Goal: Transaction & Acquisition: Book appointment/travel/reservation

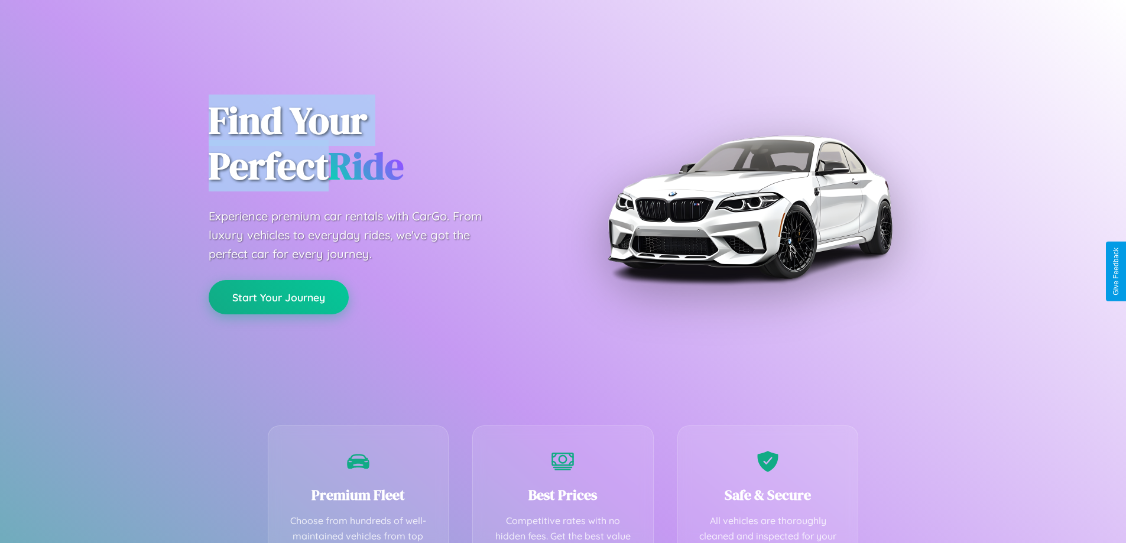
click at [278, 297] on button "Start Your Journey" at bounding box center [279, 297] width 140 height 34
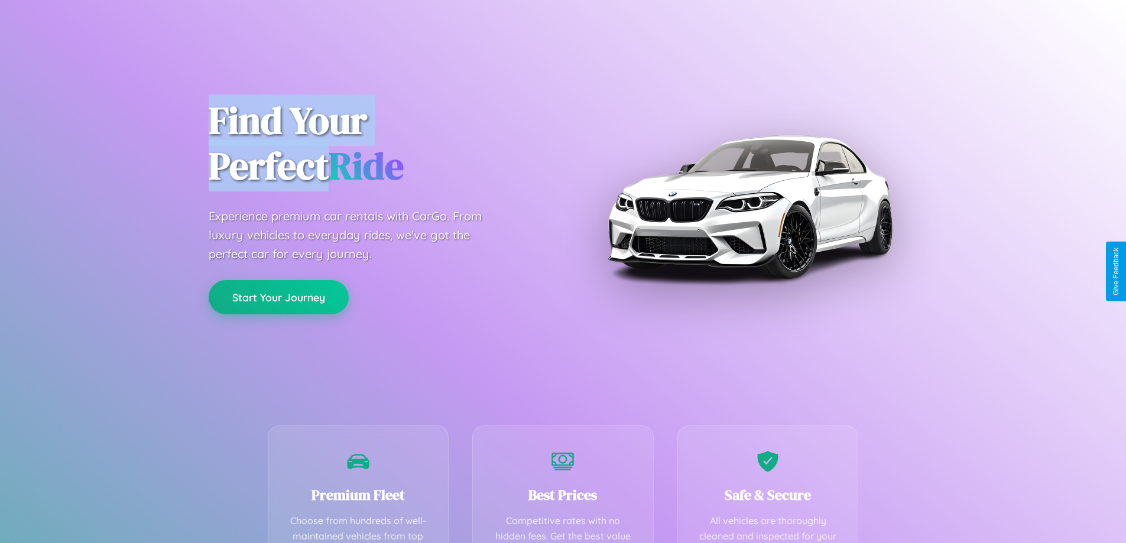
click at [278, 297] on button "Start Your Journey" at bounding box center [279, 297] width 140 height 34
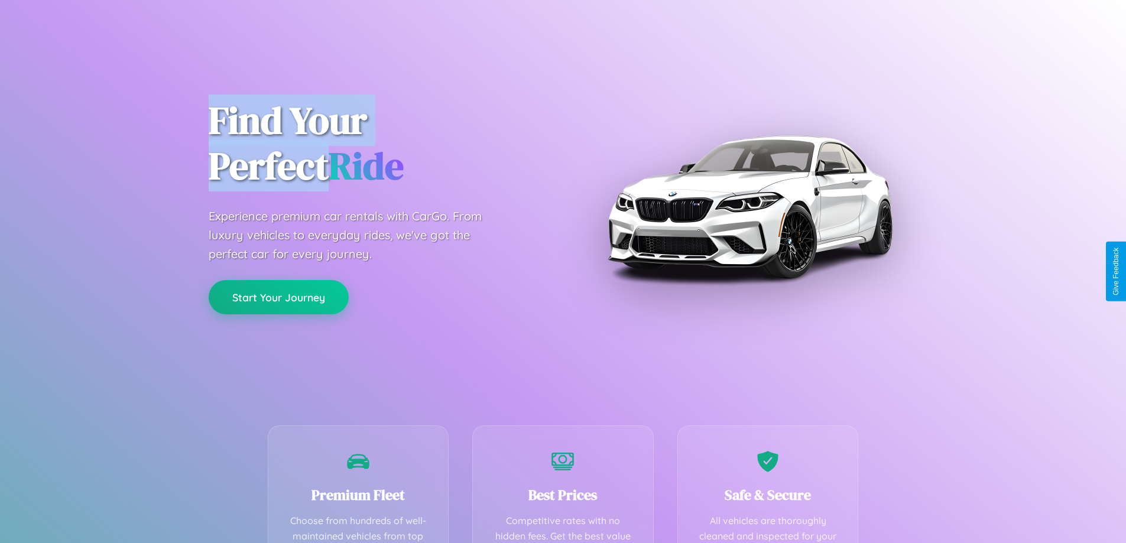
click at [278, 297] on button "Start Your Journey" at bounding box center [279, 297] width 140 height 34
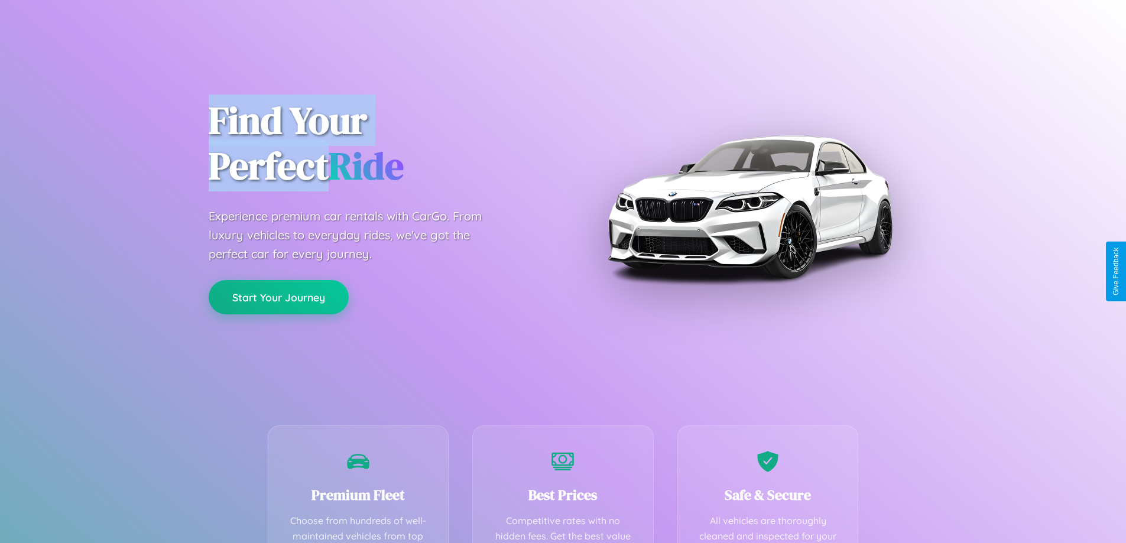
click at [278, 297] on button "Start Your Journey" at bounding box center [279, 297] width 140 height 34
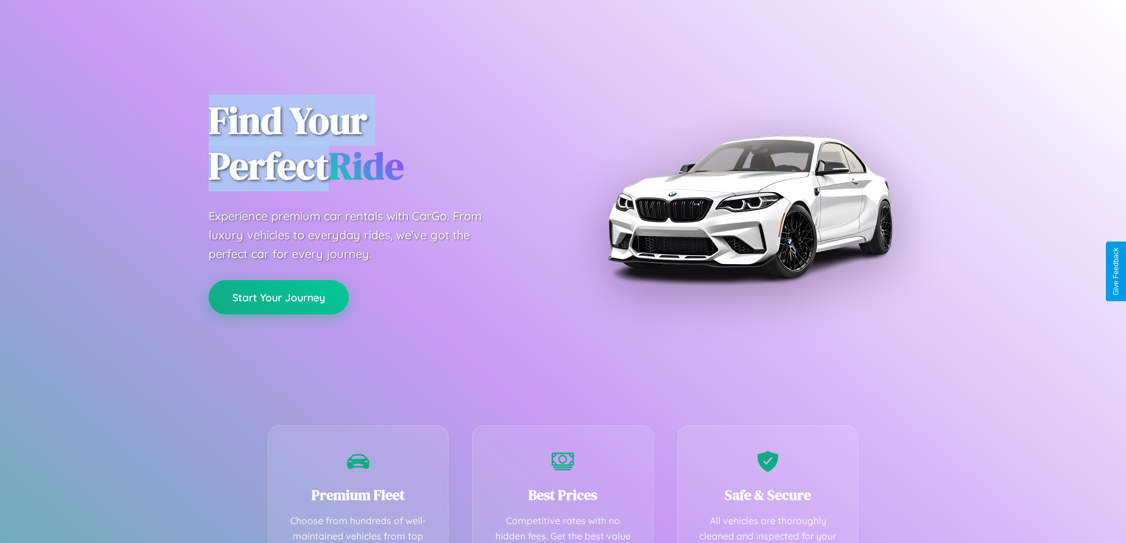
click at [278, 297] on button "Start Your Journey" at bounding box center [279, 297] width 140 height 34
